Goal: Transaction & Acquisition: Purchase product/service

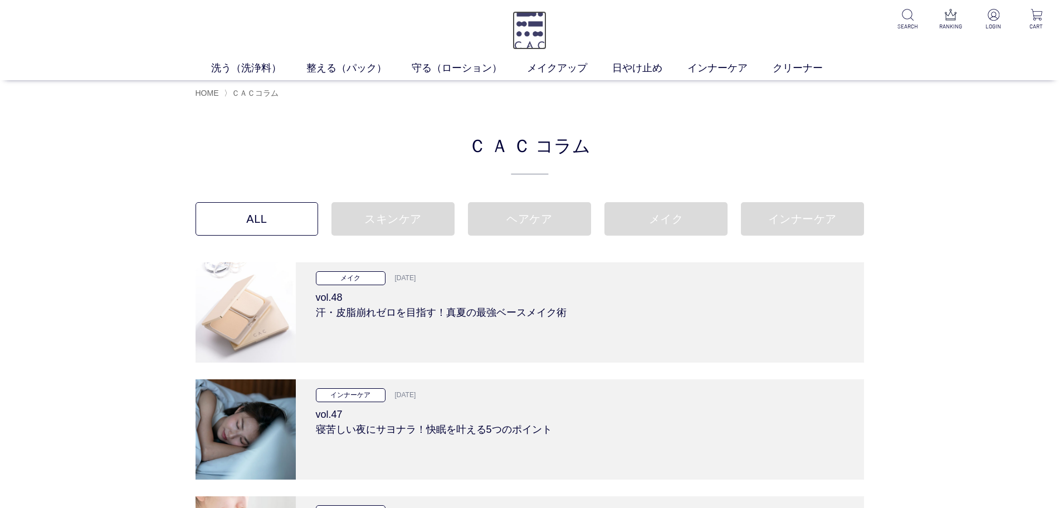
click at [513, 34] on img at bounding box center [530, 30] width 34 height 38
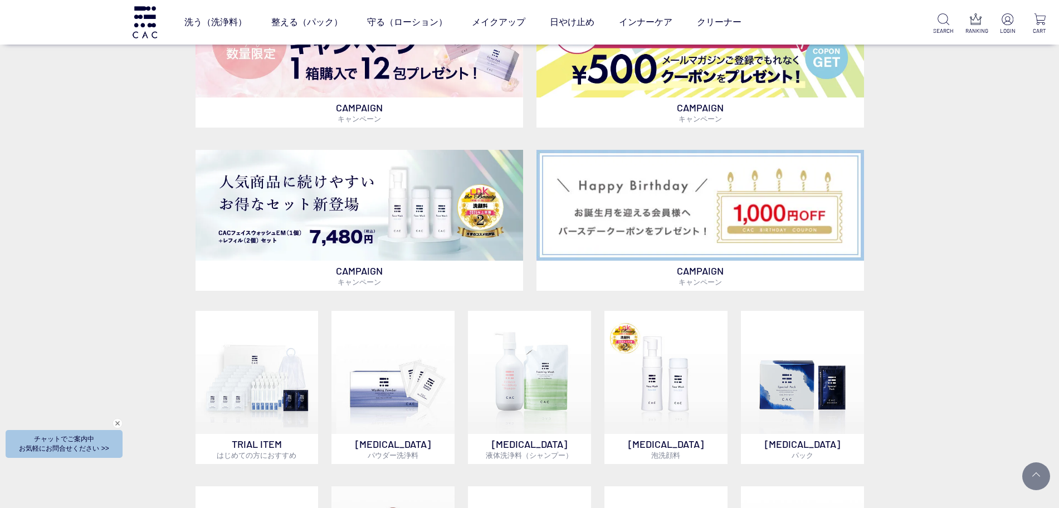
scroll to position [766, 0]
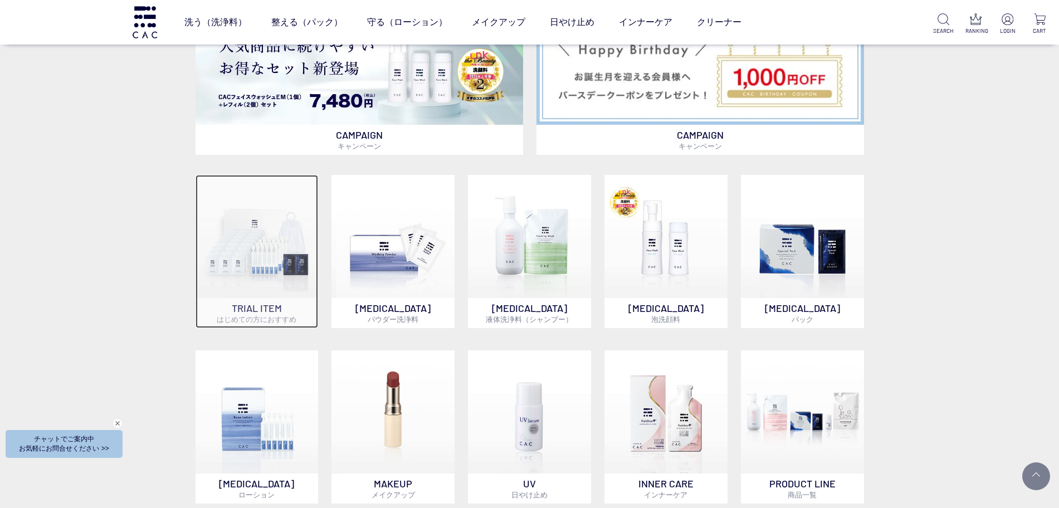
click at [272, 308] on p "TRIAL ITEM はじめての方におすすめ" at bounding box center [257, 313] width 123 height 30
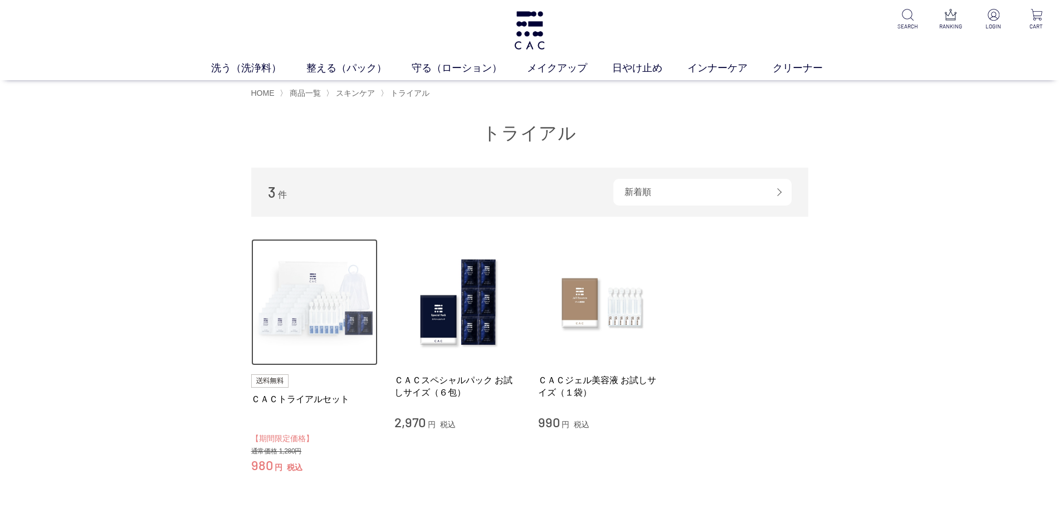
click at [343, 315] on img at bounding box center [314, 302] width 127 height 127
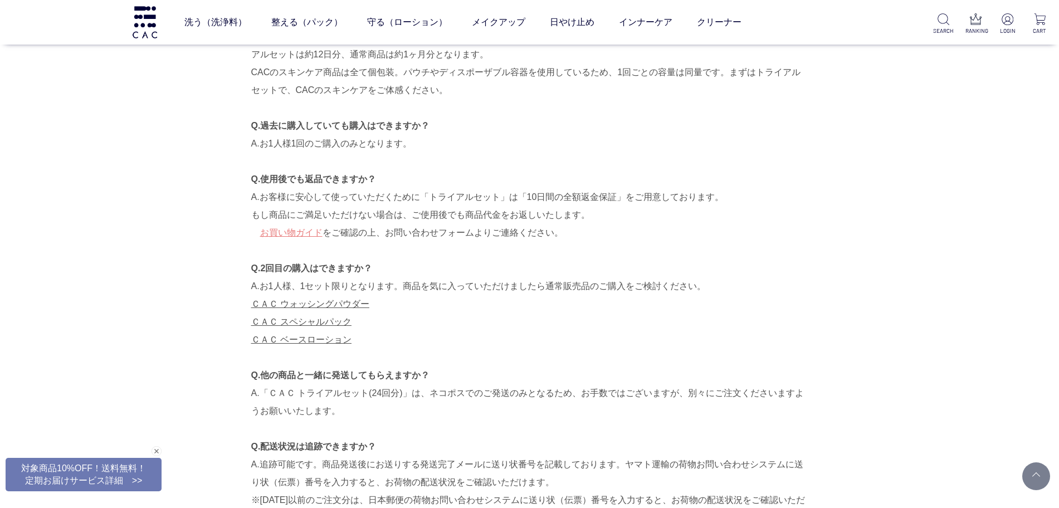
scroll to position [3204, 0]
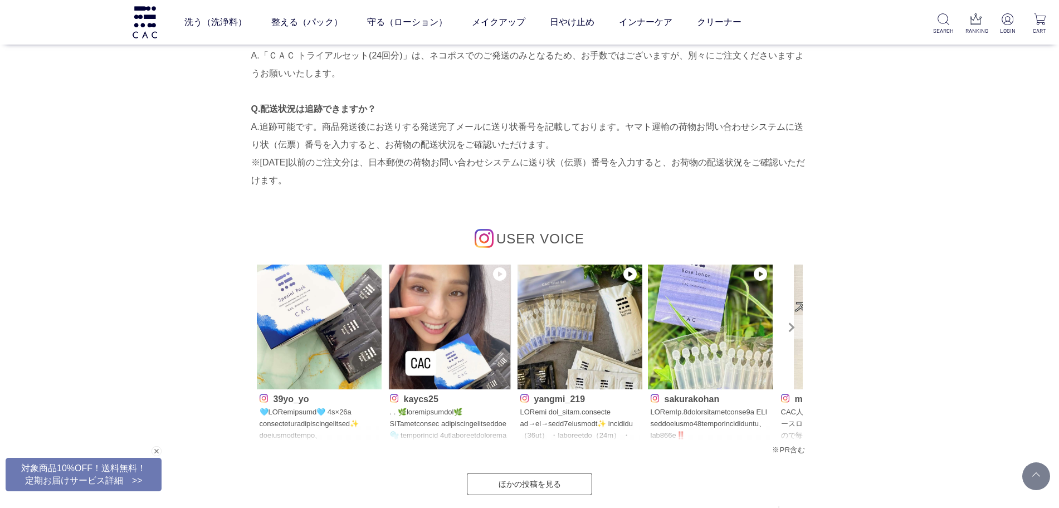
click at [791, 326] on link "Next" at bounding box center [790, 326] width 23 height 23
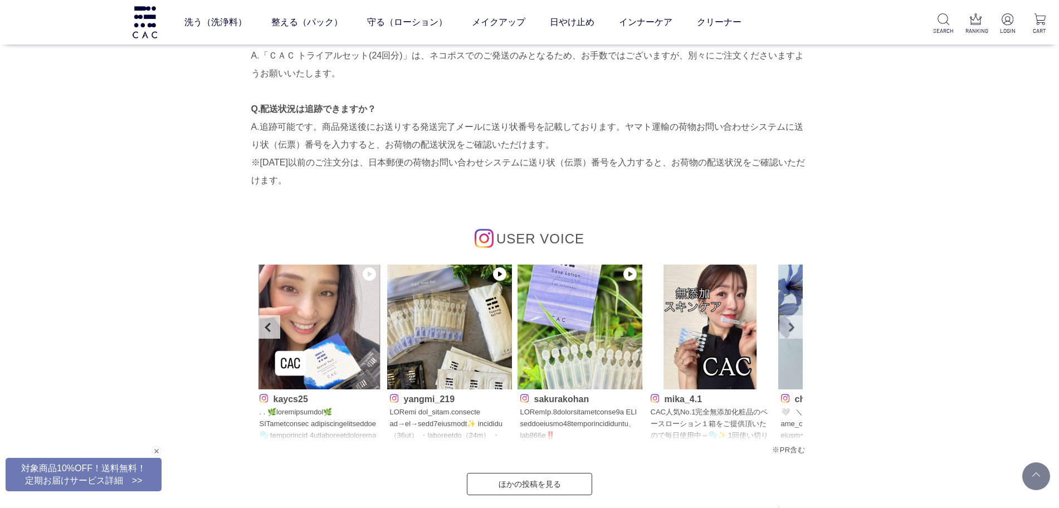
click at [791, 326] on link "Next" at bounding box center [790, 326] width 23 height 23
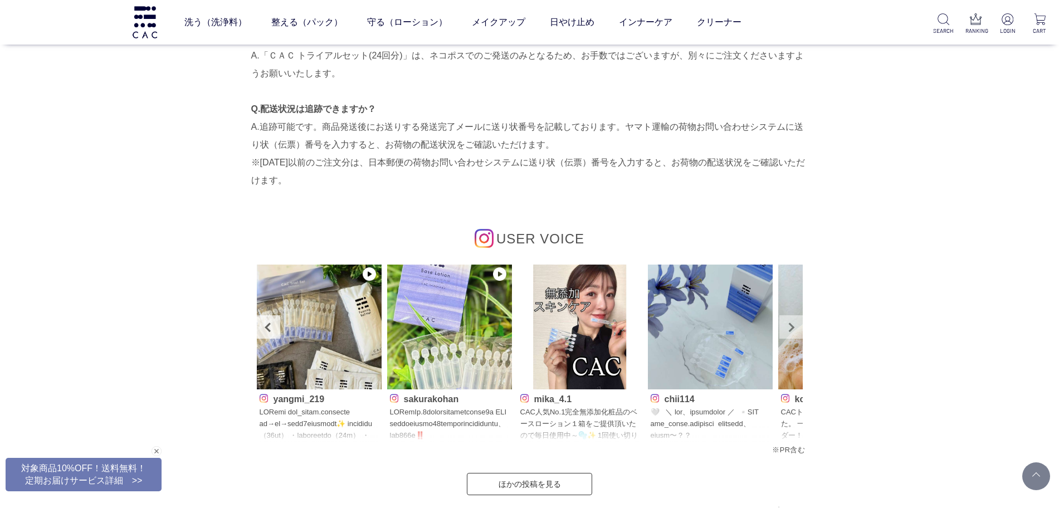
click at [791, 326] on link "Next" at bounding box center [790, 326] width 23 height 23
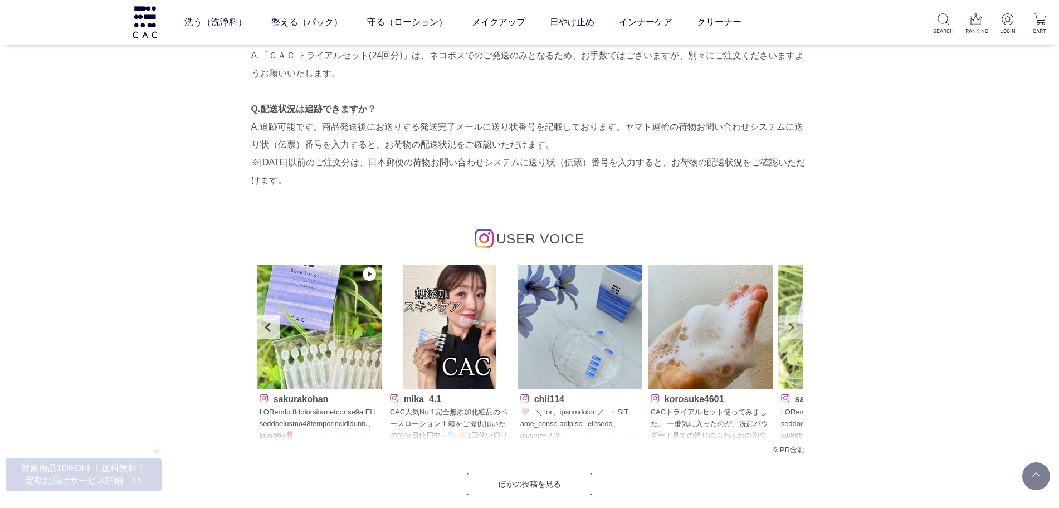
click at [791, 326] on link "Next" at bounding box center [790, 326] width 23 height 23
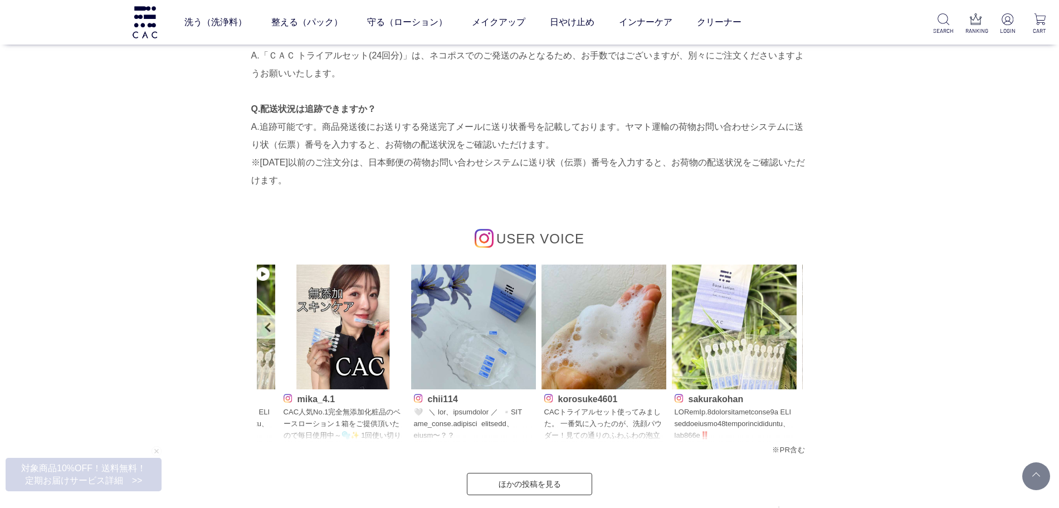
click at [791, 326] on link "Next" at bounding box center [790, 326] width 23 height 23
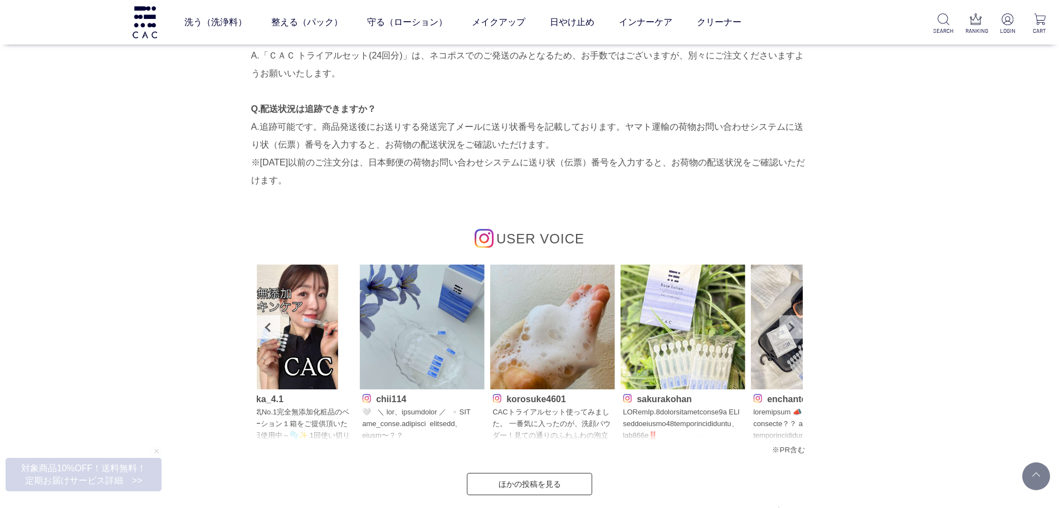
click at [791, 326] on link "Next" at bounding box center [790, 326] width 23 height 23
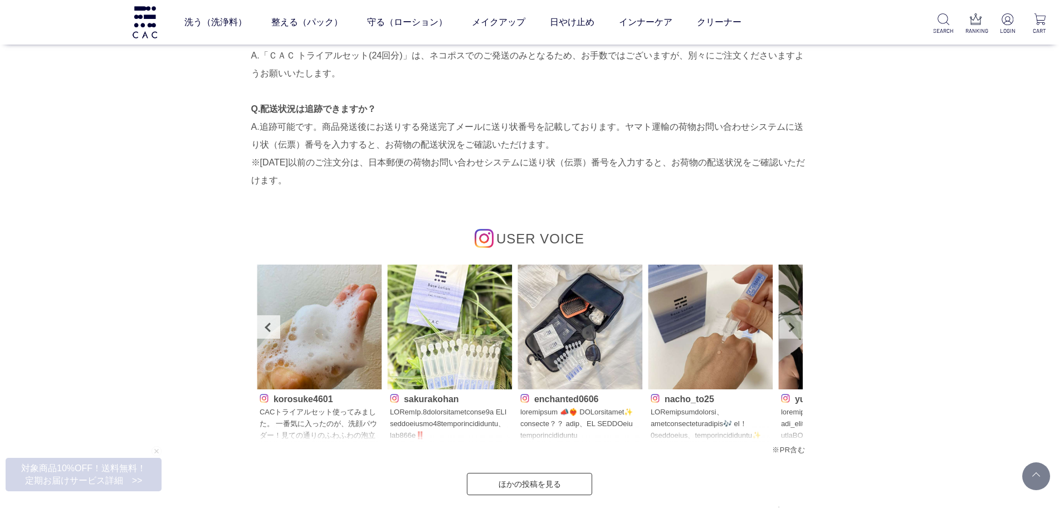
click at [791, 326] on link "Next" at bounding box center [790, 326] width 23 height 23
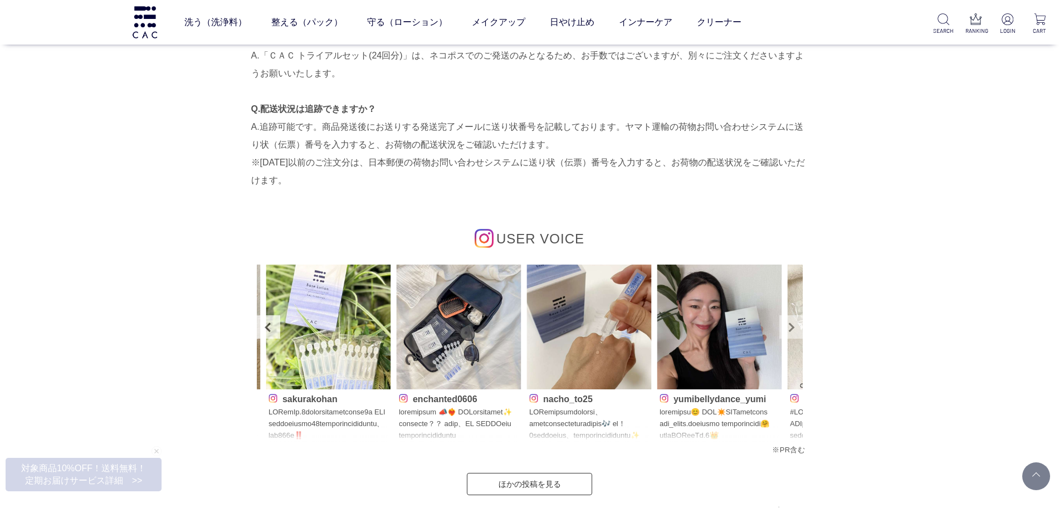
click at [791, 326] on link "Next" at bounding box center [790, 326] width 23 height 23
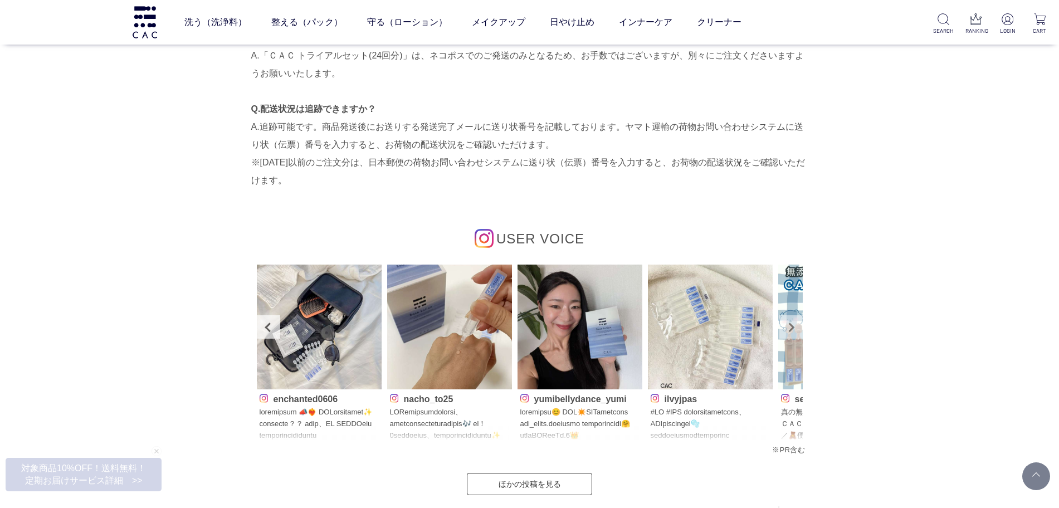
click at [791, 326] on link "Next" at bounding box center [790, 326] width 23 height 23
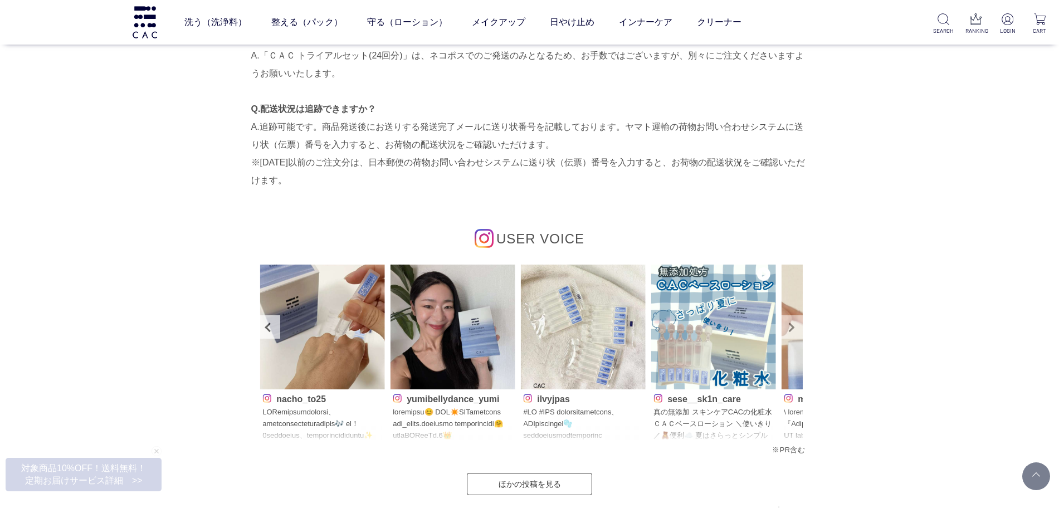
click at [791, 326] on link "Next" at bounding box center [790, 326] width 23 height 23
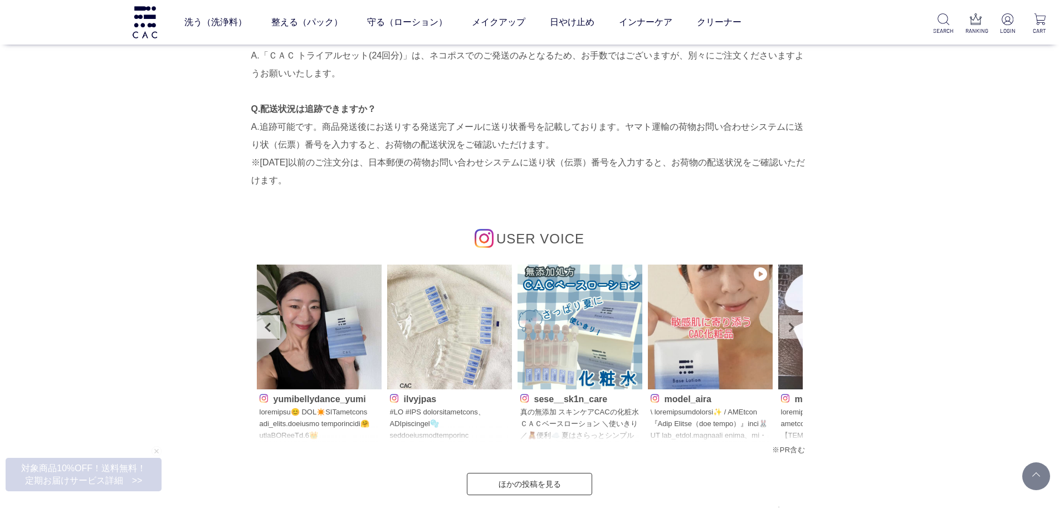
click at [791, 326] on link "Next" at bounding box center [790, 326] width 23 height 23
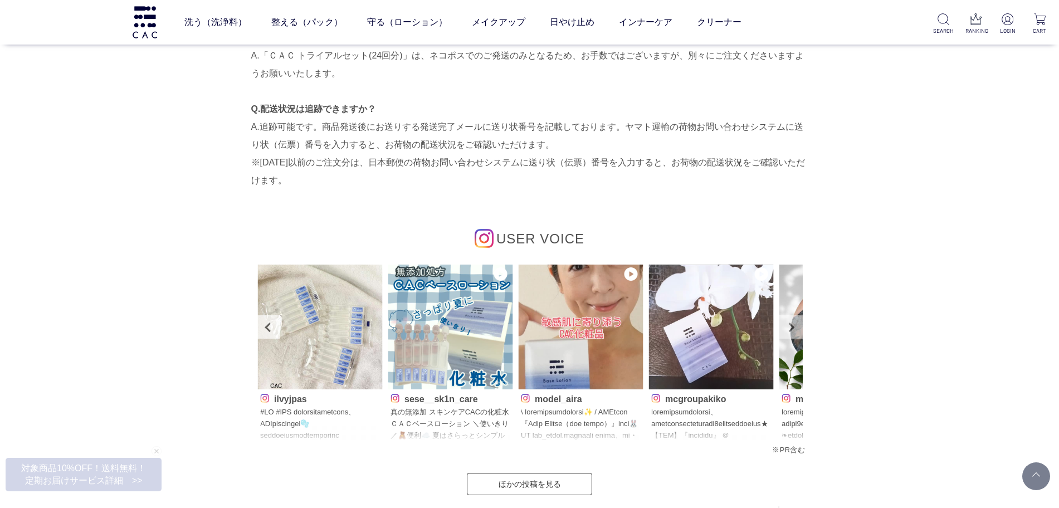
click at [791, 326] on link "Next" at bounding box center [790, 326] width 23 height 23
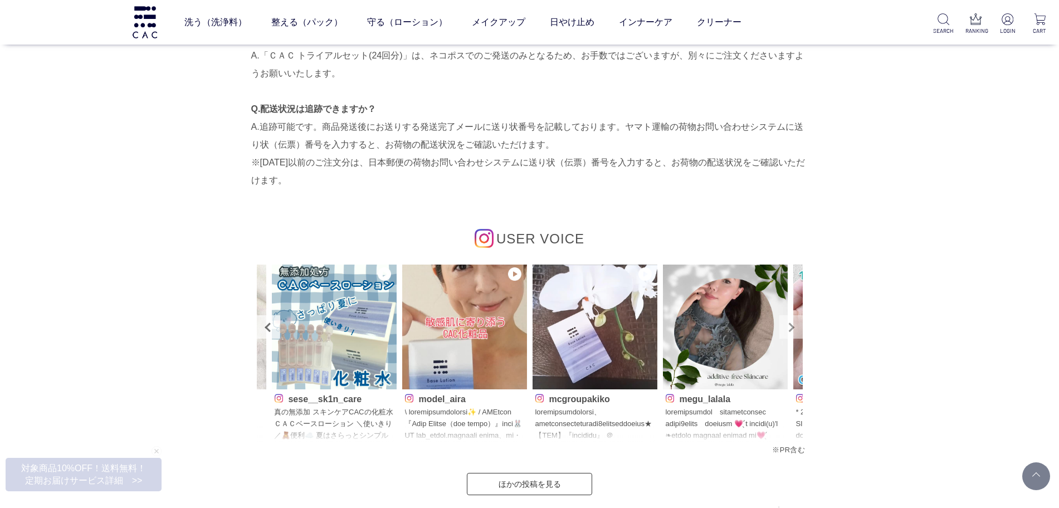
click at [791, 326] on link "Next" at bounding box center [790, 326] width 23 height 23
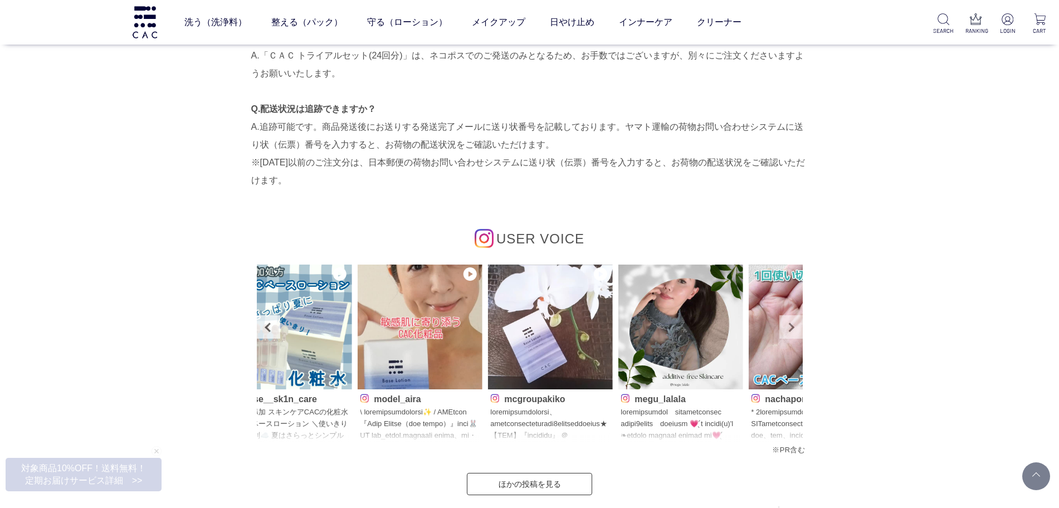
click at [791, 326] on link "Next" at bounding box center [790, 326] width 23 height 23
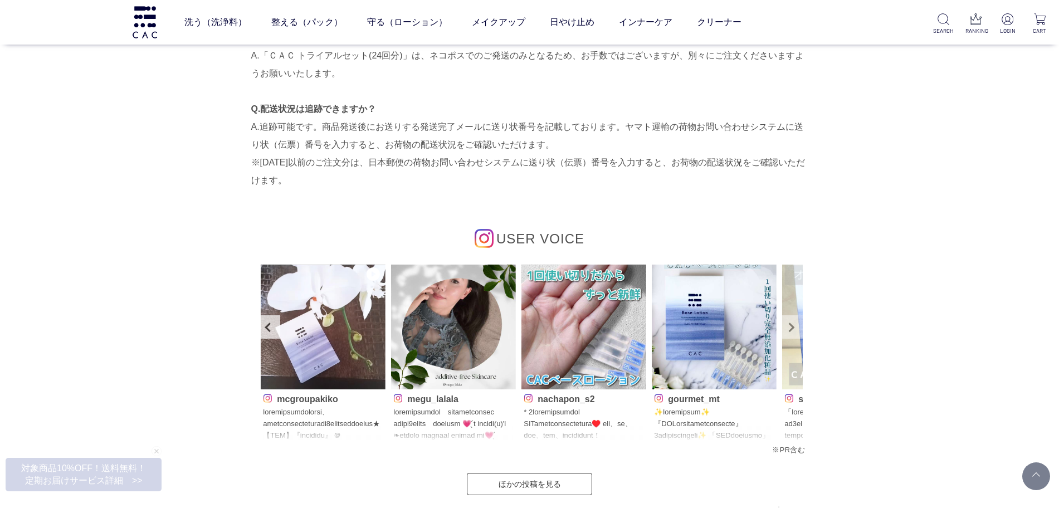
click at [791, 326] on link "Next" at bounding box center [790, 326] width 23 height 23
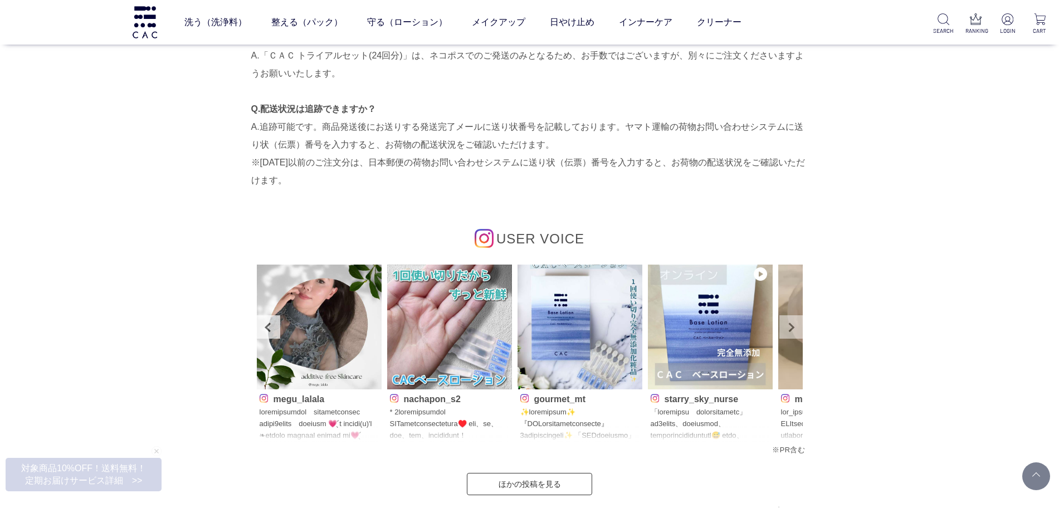
click at [791, 326] on link "Next" at bounding box center [790, 326] width 23 height 23
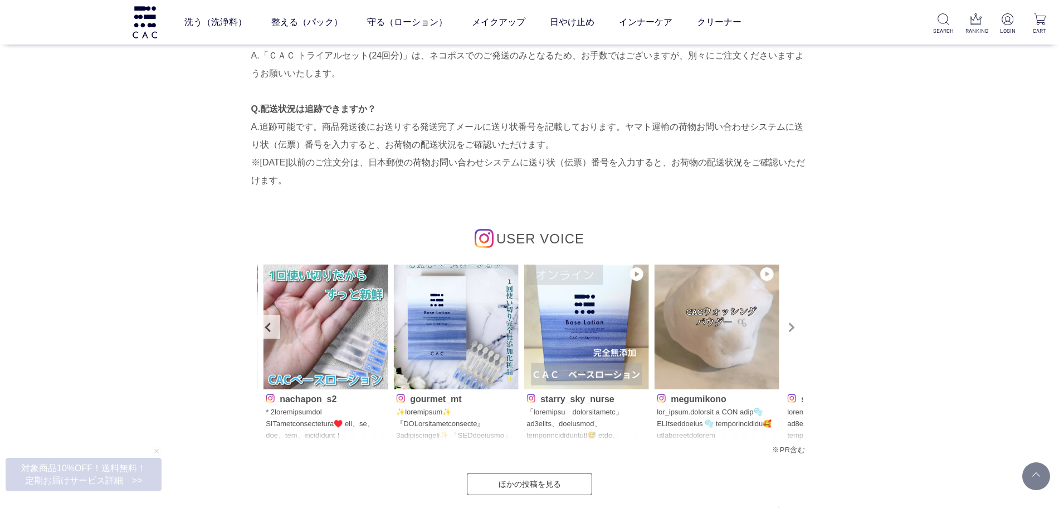
click at [791, 326] on link "Next" at bounding box center [790, 326] width 23 height 23
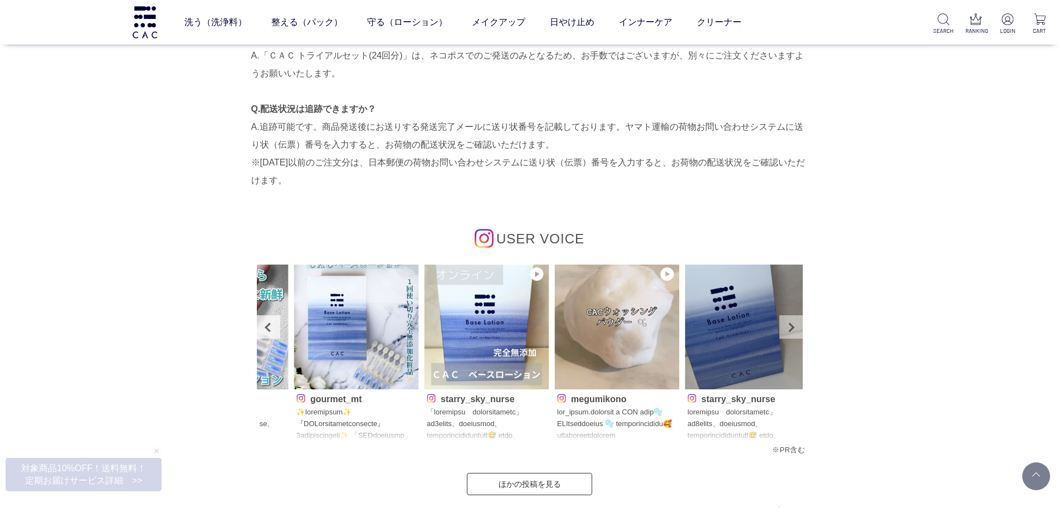
click at [791, 326] on link "Next" at bounding box center [790, 326] width 23 height 23
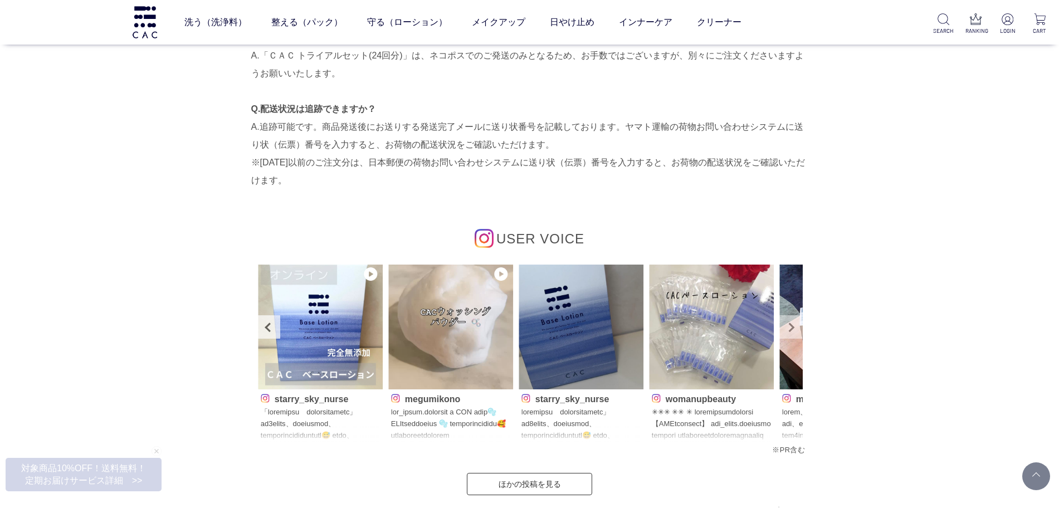
click at [791, 326] on link "Next" at bounding box center [790, 326] width 23 height 23
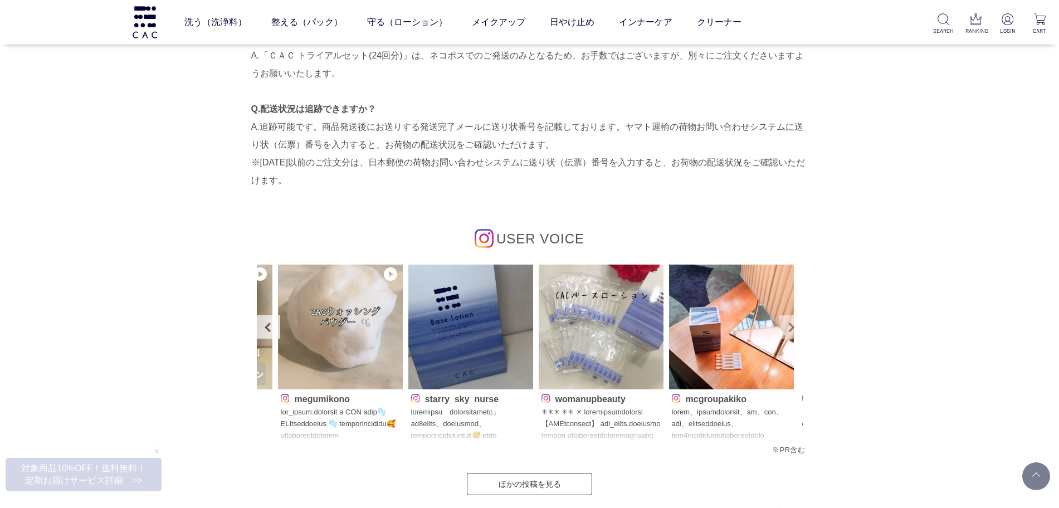
click at [791, 326] on link "Next" at bounding box center [790, 326] width 23 height 23
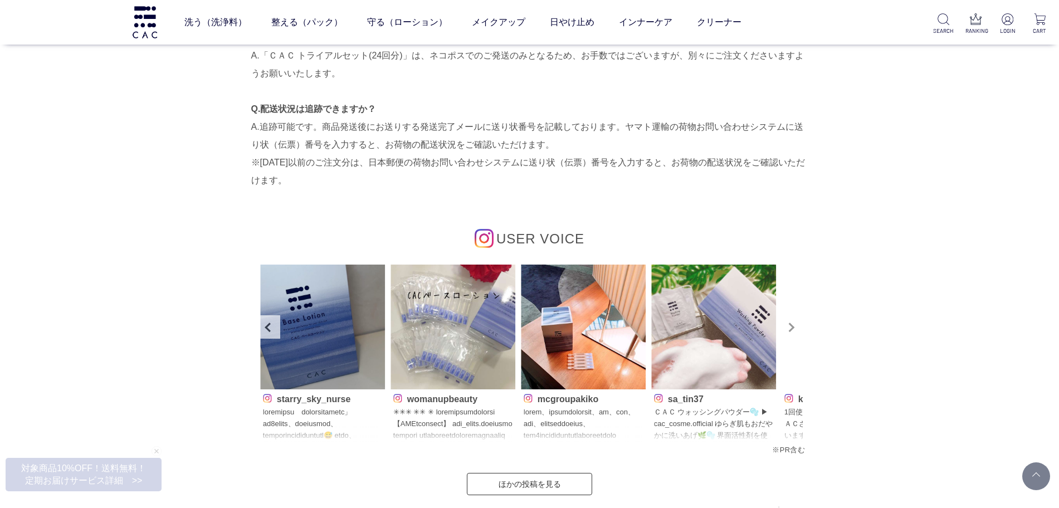
click at [791, 326] on link "Next" at bounding box center [790, 326] width 23 height 23
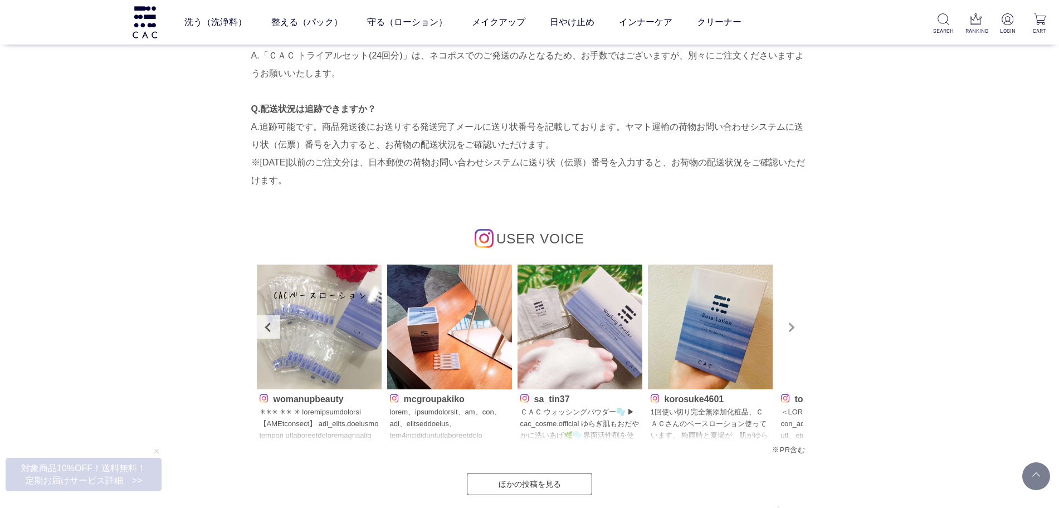
click at [791, 326] on link "Next" at bounding box center [790, 326] width 23 height 23
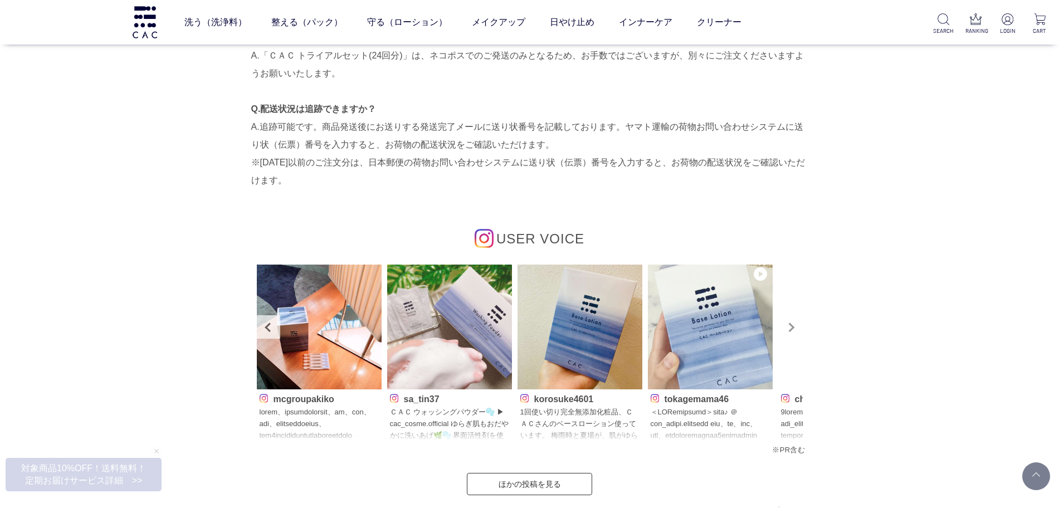
click at [791, 326] on link "Next" at bounding box center [790, 326] width 23 height 23
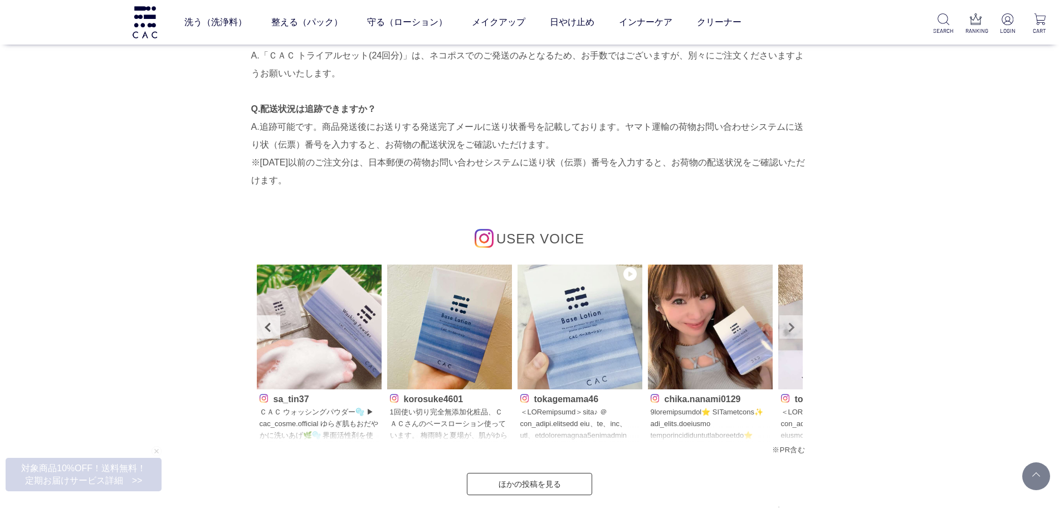
click at [791, 326] on link "Next" at bounding box center [790, 326] width 23 height 23
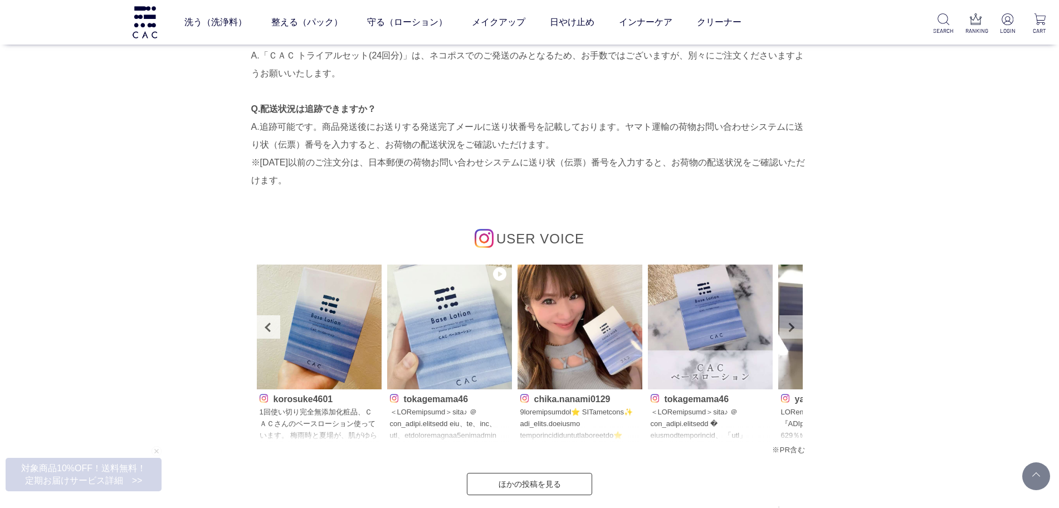
click at [791, 326] on link "Next" at bounding box center [790, 326] width 23 height 23
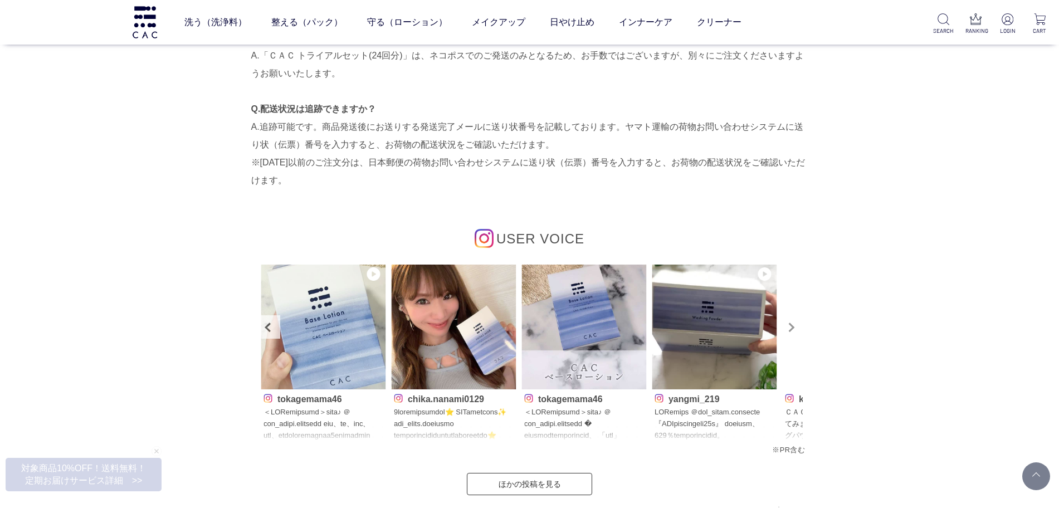
click at [791, 326] on link "Next" at bounding box center [790, 326] width 23 height 23
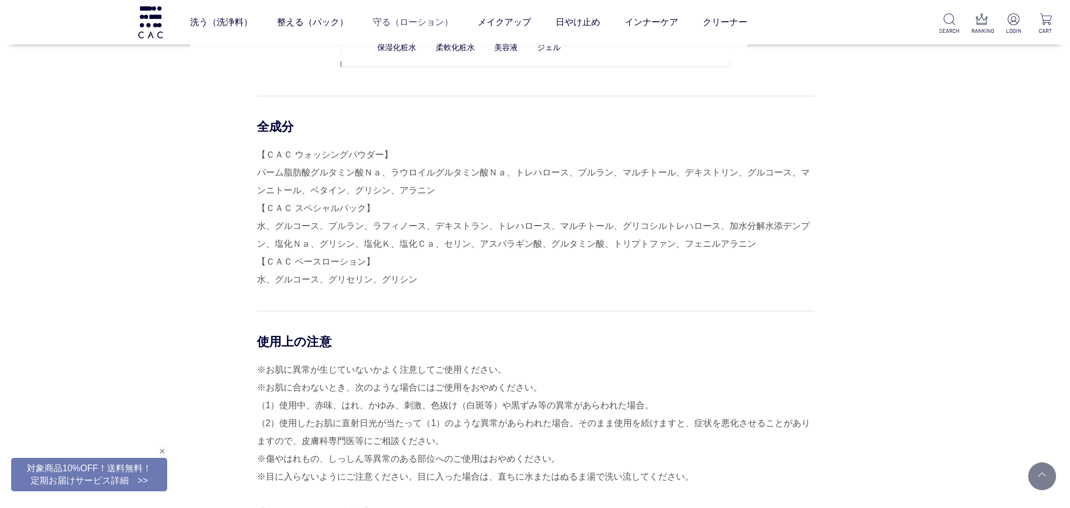
scroll to position [2159, 0]
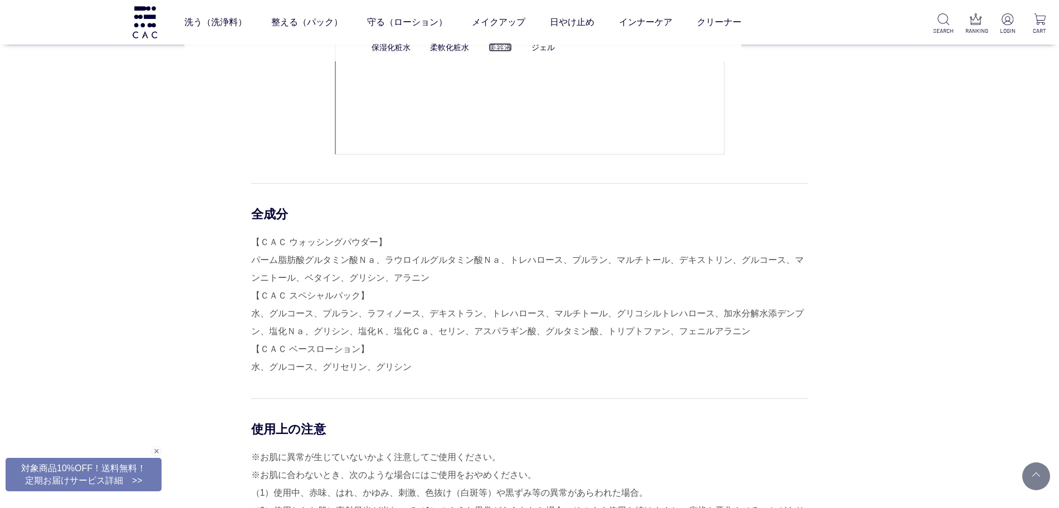
click at [495, 49] on link "美容液" at bounding box center [500, 47] width 23 height 9
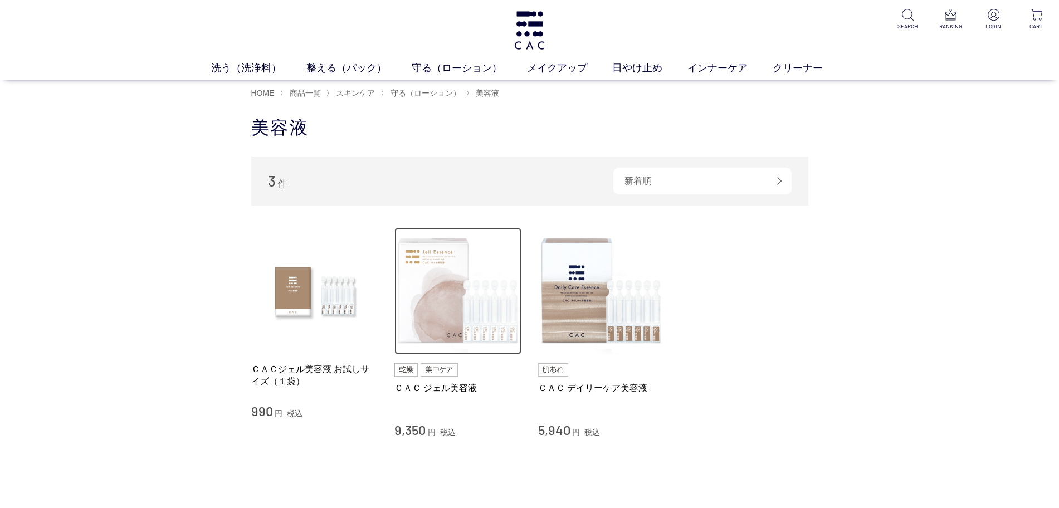
click at [457, 303] on img at bounding box center [457, 291] width 127 height 127
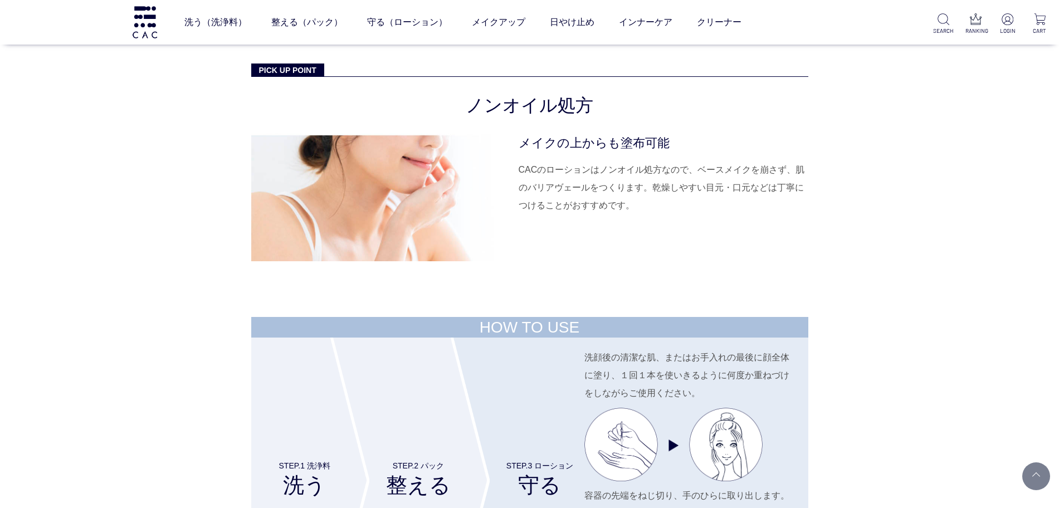
scroll to position [4666, 0]
